Goal: Task Accomplishment & Management: Complete application form

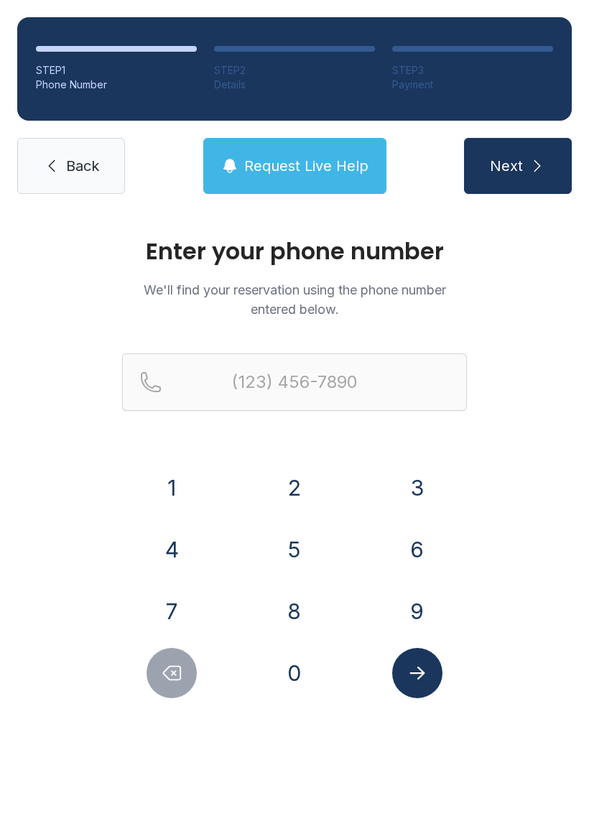
click at [293, 596] on button "8" at bounding box center [294, 611] width 50 height 50
click at [195, 489] on button "1" at bounding box center [172, 488] width 50 height 50
click at [409, 498] on button "3" at bounding box center [417, 488] width 50 height 50
click at [169, 553] on button "4" at bounding box center [172, 549] width 50 height 50
click at [396, 616] on button "9" at bounding box center [417, 611] width 50 height 50
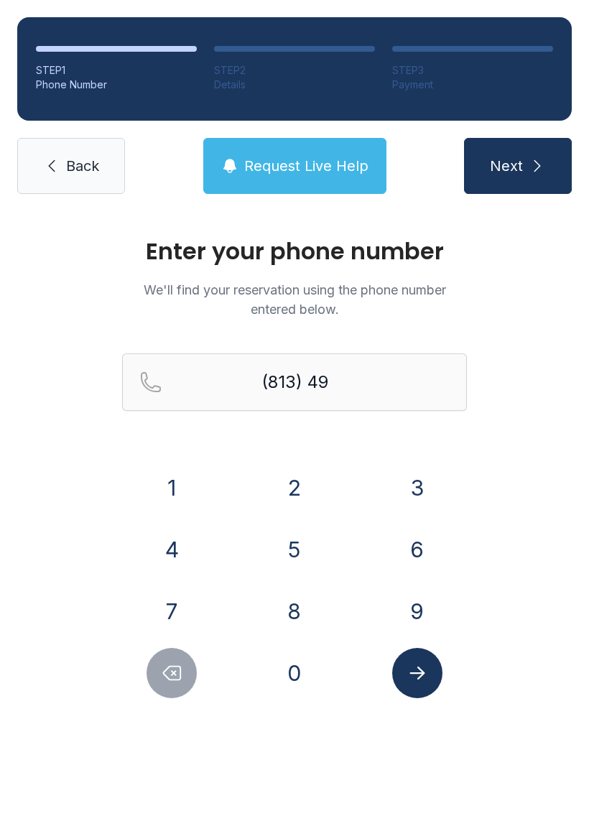
click at [435, 486] on button "3" at bounding box center [417, 488] width 50 height 50
click at [297, 608] on button "8" at bounding box center [294, 611] width 50 height 50
click at [291, 470] on button "2" at bounding box center [294, 488] width 50 height 50
click at [421, 542] on button "6" at bounding box center [417, 549] width 50 height 50
click at [168, 494] on button "1" at bounding box center [172, 488] width 50 height 50
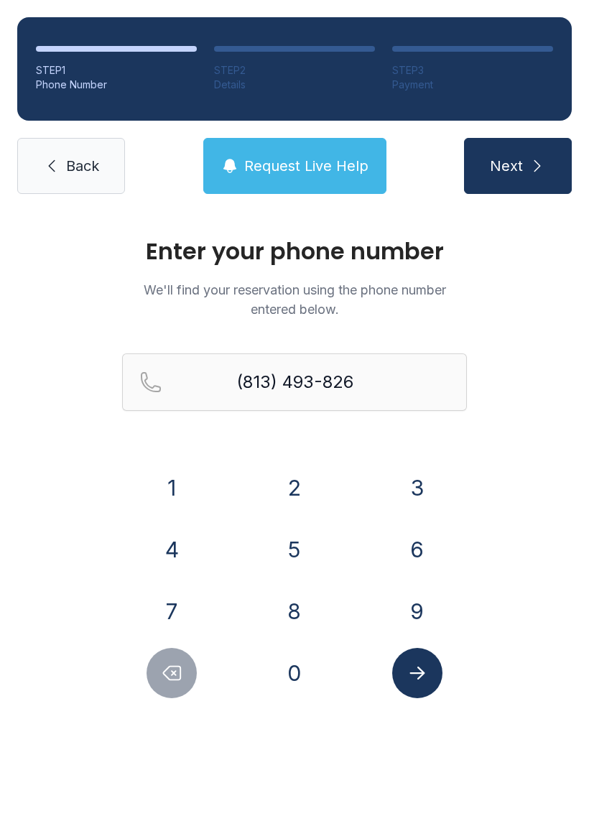
type input "[PHONE_NUMBER]"
click at [52, 152] on link "Back" at bounding box center [71, 166] width 108 height 56
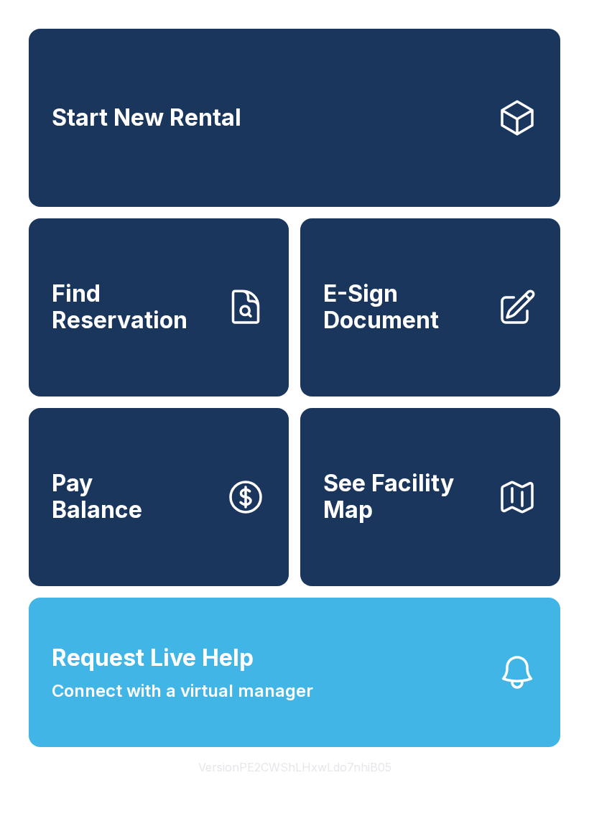
click at [42, 126] on link "Start New Rental" at bounding box center [294, 118] width 531 height 178
